Goal: Task Accomplishment & Management: Use online tool/utility

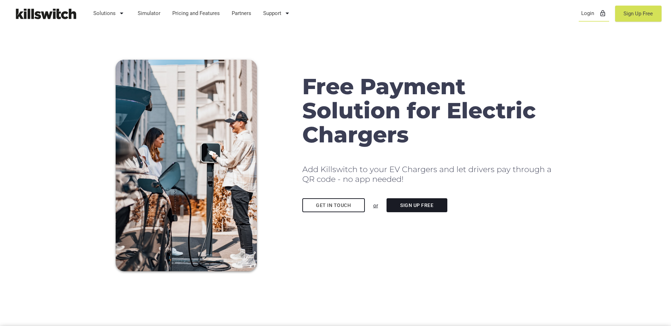
click at [585, 14] on link "Login lock_outline" at bounding box center [594, 13] width 32 height 18
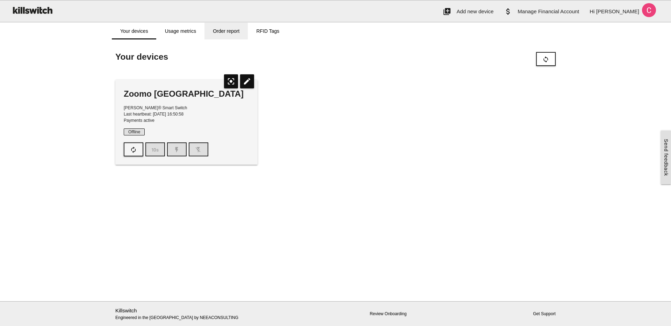
click at [228, 24] on link "Order report" at bounding box center [225, 31] width 43 height 17
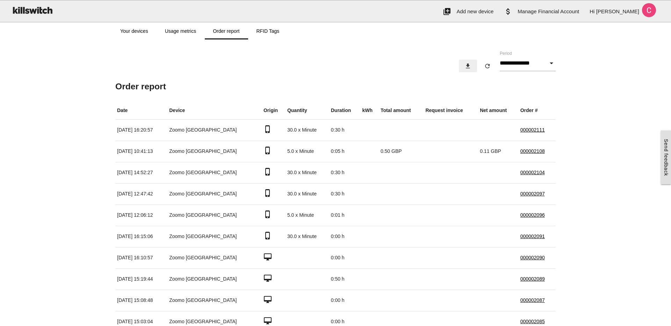
click at [464, 69] on icon "download" at bounding box center [467, 66] width 7 height 13
click at [197, 33] on link "Usage metrics" at bounding box center [180, 31] width 48 height 17
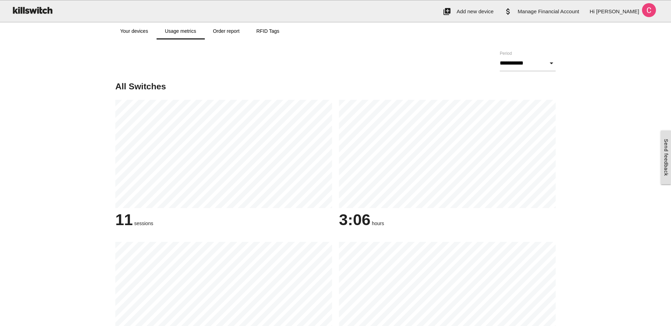
click at [129, 20] on div "menu signal_wifi_off add_to_photos Add new device account_balance Create Financ…" at bounding box center [335, 11] width 671 height 22
click at [130, 34] on link "Your devices" at bounding box center [134, 31] width 45 height 17
